Goal: Transaction & Acquisition: Purchase product/service

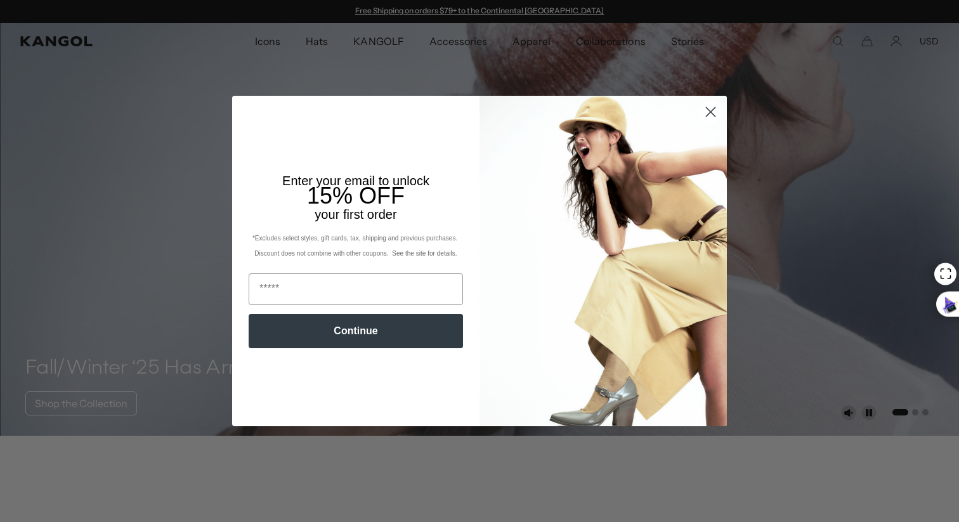
click at [277, 37] on div "Close dialog Enter your email to unlock 15% OFF your first order *Excludes sele…" at bounding box center [479, 261] width 959 height 522
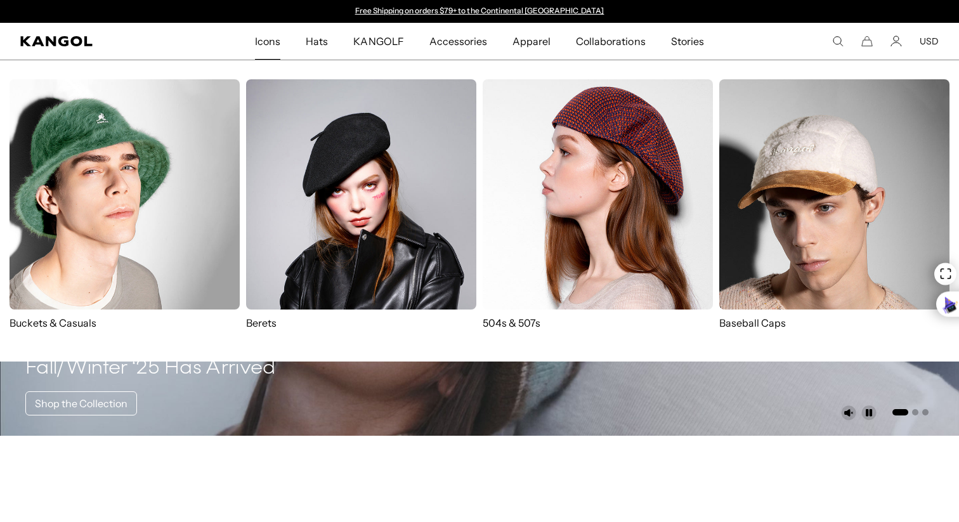
click at [277, 37] on span "Icons" at bounding box center [267, 41] width 25 height 37
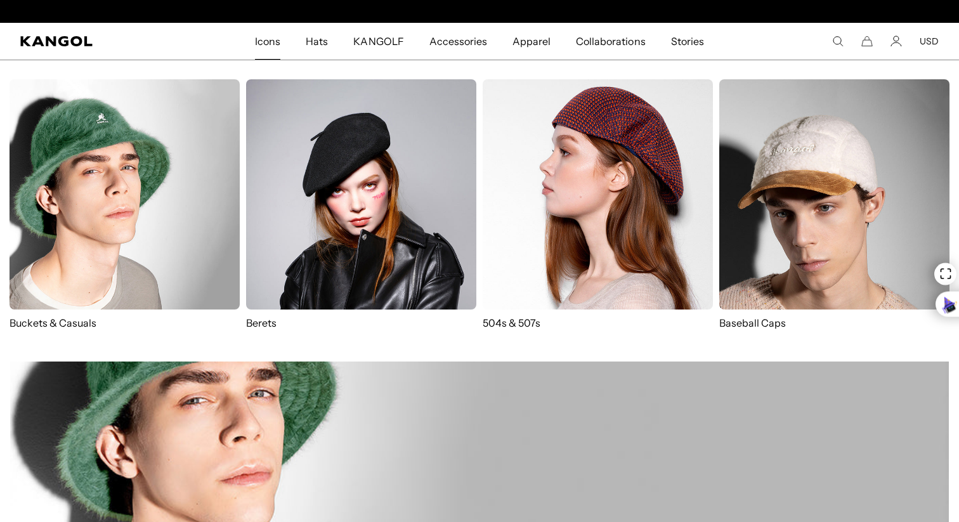
scroll to position [0, 261]
click at [527, 210] on img at bounding box center [598, 194] width 230 height 230
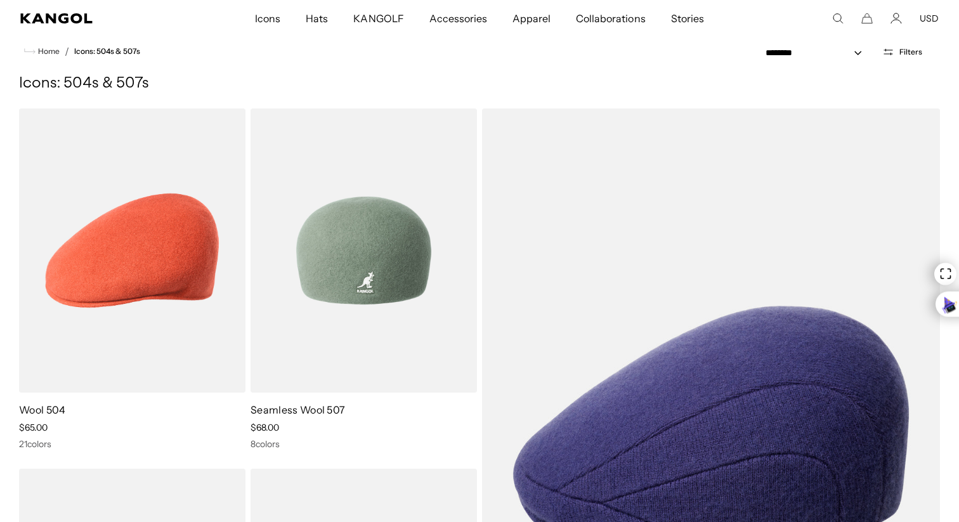
scroll to position [0, 261]
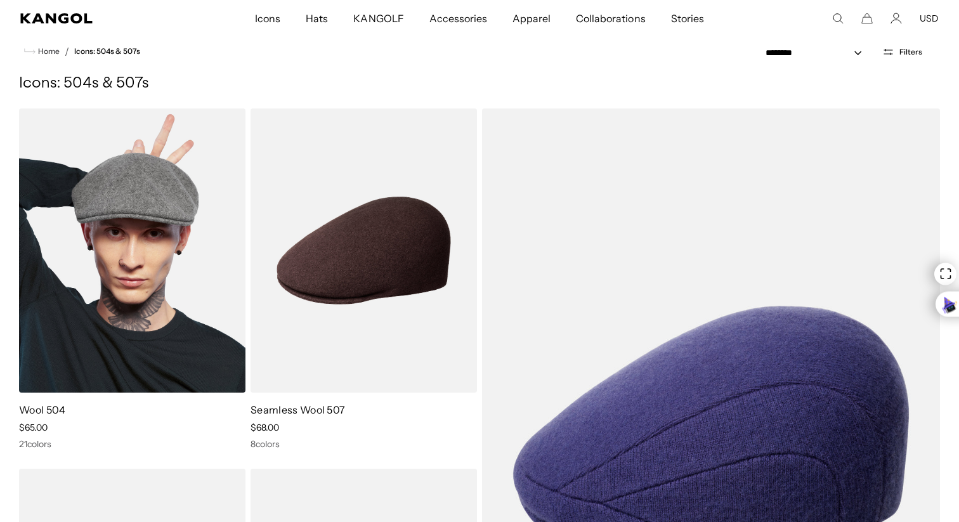
click at [150, 291] on img at bounding box center [132, 251] width 227 height 284
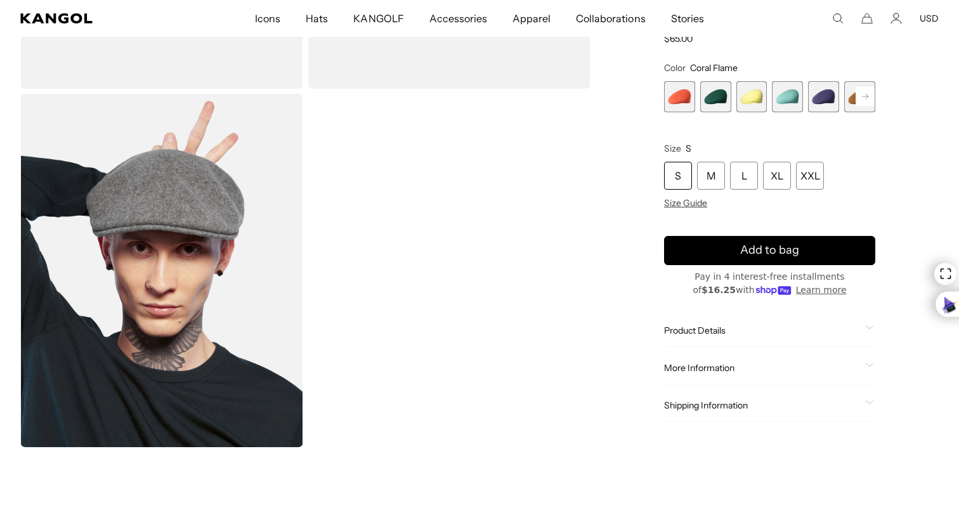
scroll to position [0, 261]
click at [871, 95] on rect at bounding box center [865, 96] width 19 height 19
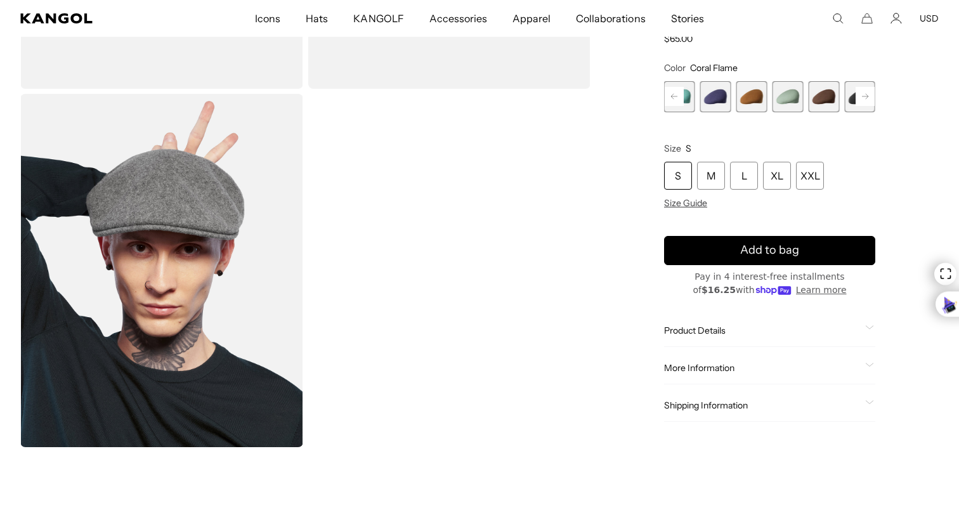
click at [871, 95] on rect at bounding box center [865, 96] width 19 height 19
click at [747, 105] on span "9 of 21" at bounding box center [752, 96] width 31 height 31
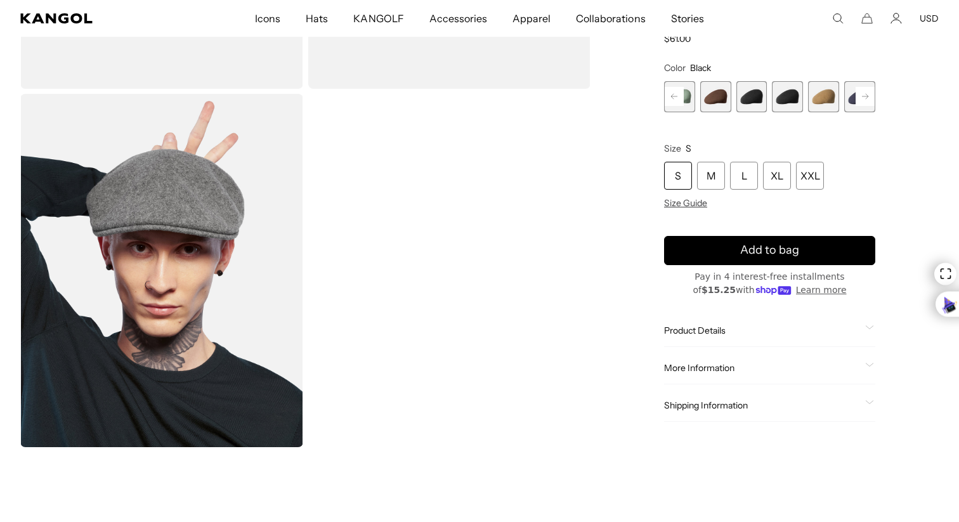
click at [791, 103] on span "10 of 21" at bounding box center [787, 96] width 31 height 31
click at [815, 102] on span "11 of 21" at bounding box center [823, 96] width 31 height 31
click at [779, 102] on span "10 of 21" at bounding box center [787, 96] width 31 height 31
